Goal: Task Accomplishment & Management: Manage account settings

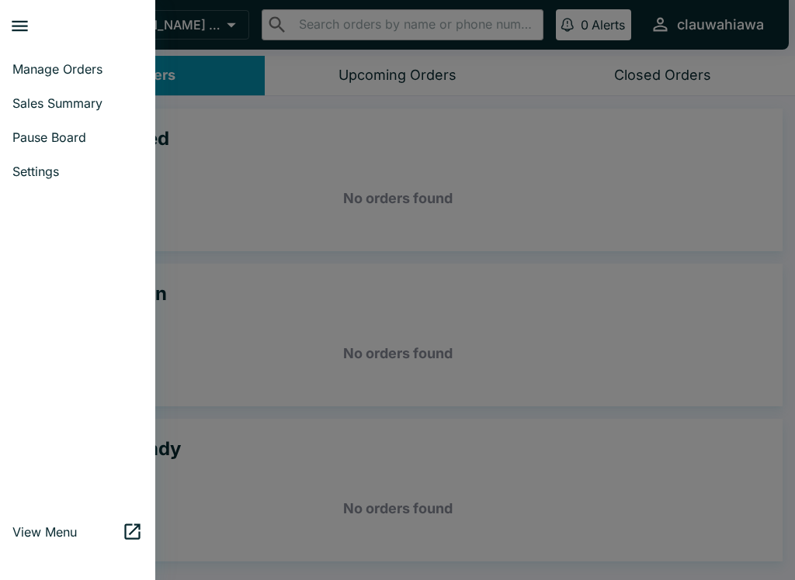
click at [78, 143] on span "Pause Board" at bounding box center [77, 138] width 130 height 16
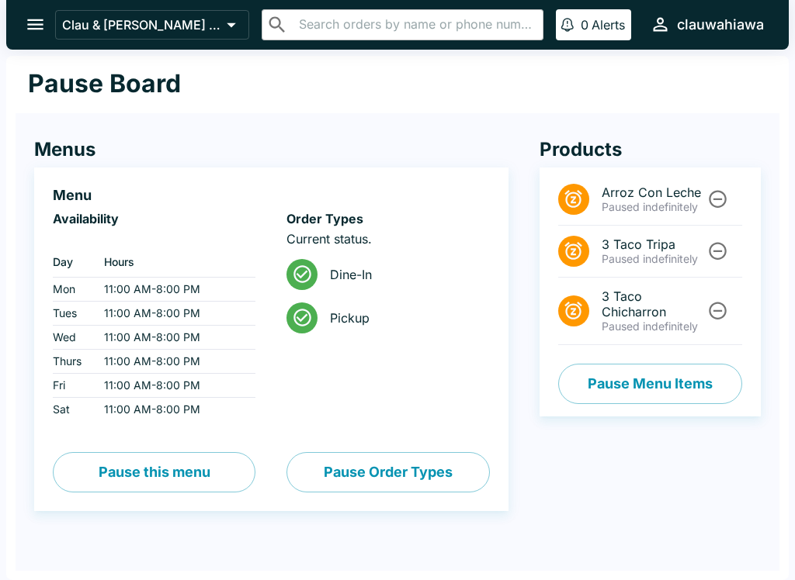
click at [379, 480] on button "Pause Order Types" at bounding box center [387, 472] width 203 height 40
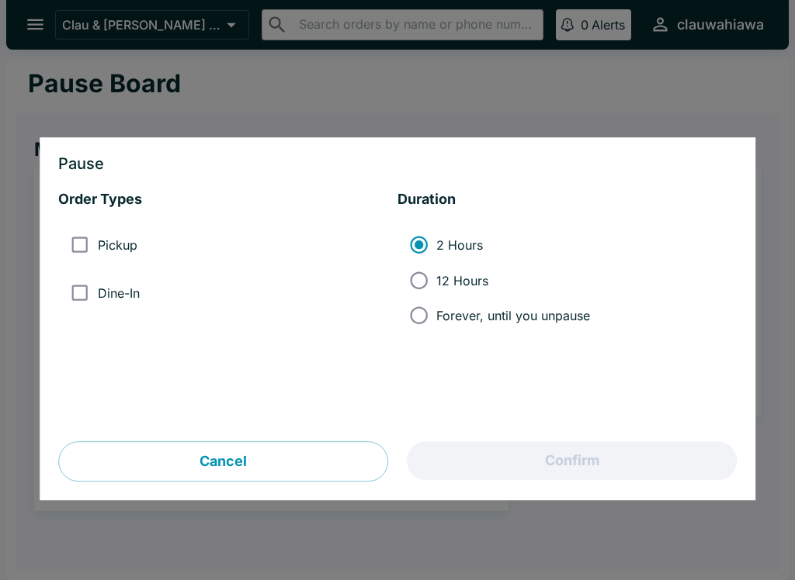
click at [130, 223] on li "Pickup" at bounding box center [227, 245] width 339 height 47
click at [123, 297] on span "Dine-In" at bounding box center [119, 294] width 42 height 16
click at [97, 297] on input "Dine-In" at bounding box center [79, 292] width 35 height 35
checkbox input "true"
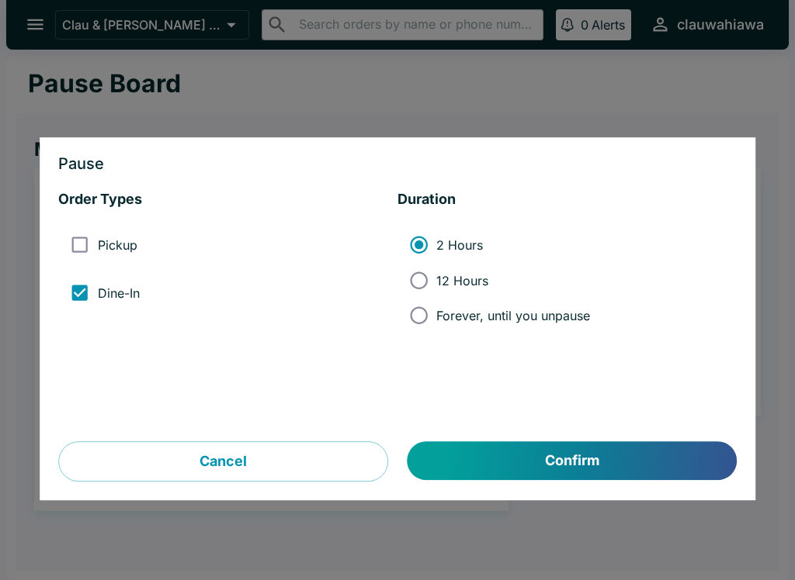
click at [128, 250] on span "Pickup" at bounding box center [118, 245] width 40 height 16
click at [97, 250] on input "Pickup" at bounding box center [79, 245] width 35 height 35
checkbox input "true"
click at [533, 307] on label "Forever, until you unpause" at bounding box center [495, 315] width 189 height 35
click at [436, 307] on input "Forever, until you unpause" at bounding box center [418, 315] width 35 height 35
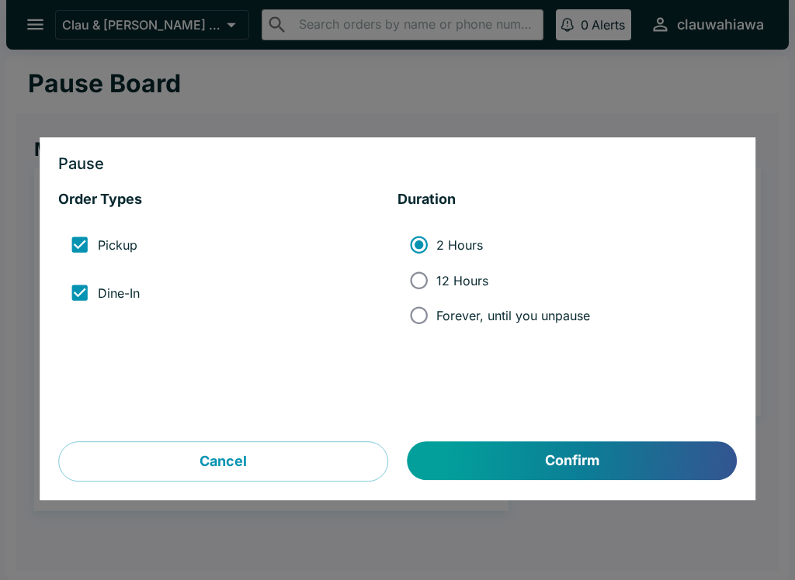
radio input "true"
click at [540, 476] on button "Confirm" at bounding box center [571, 461] width 329 height 39
